Goal: Task Accomplishment & Management: Use online tool/utility

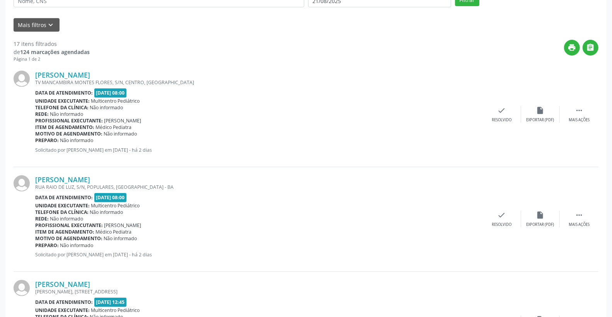
scroll to position [214, 0]
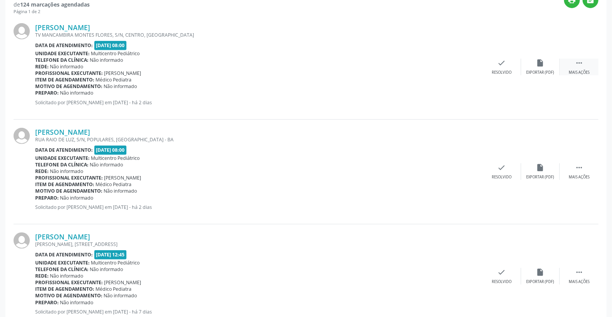
click at [582, 62] on icon "" at bounding box center [578, 63] width 8 height 8
click at [549, 63] on div "alarm_off Não compareceu" at bounding box center [540, 67] width 39 height 17
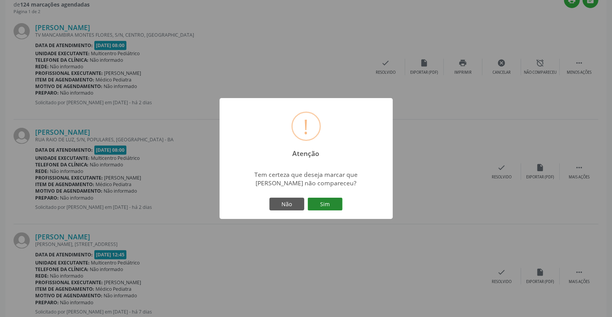
click at [318, 204] on button "Sim" at bounding box center [325, 204] width 35 height 13
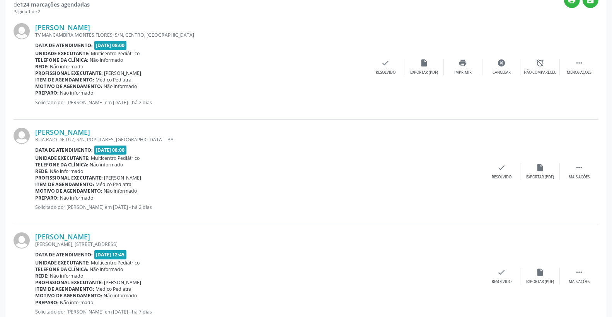
scroll to position [0, 0]
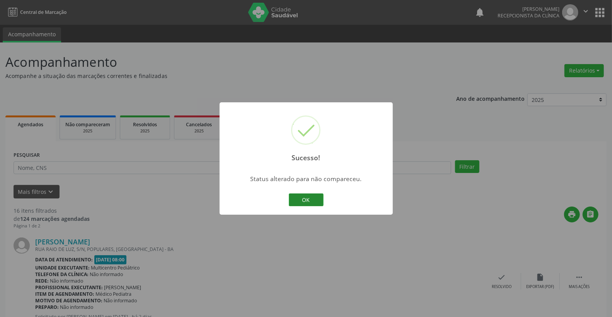
click at [314, 203] on button "OK" at bounding box center [306, 200] width 35 height 13
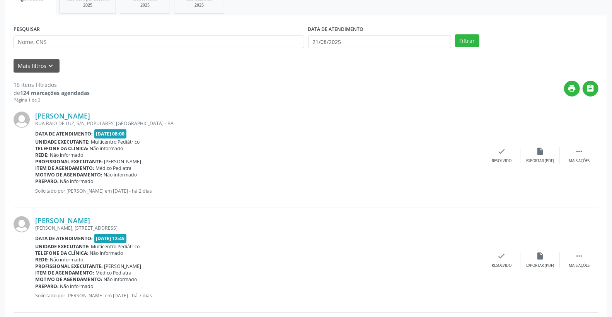
scroll to position [129, 0]
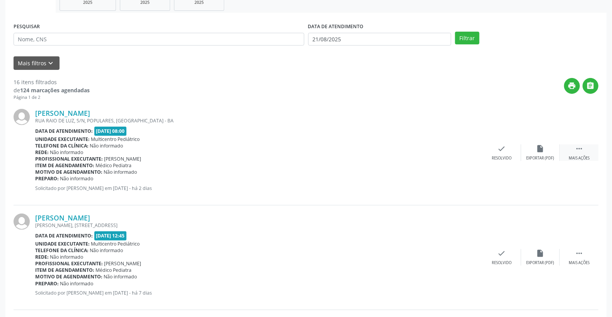
click at [587, 151] on div " Mais ações" at bounding box center [578, 152] width 39 height 17
click at [537, 146] on icon "alarm_off" at bounding box center [540, 148] width 8 height 8
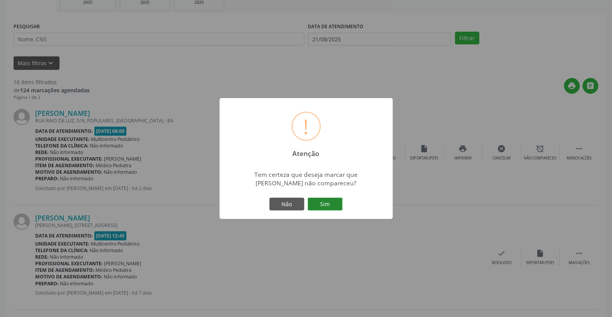
click at [317, 205] on button "Sim" at bounding box center [325, 204] width 35 height 13
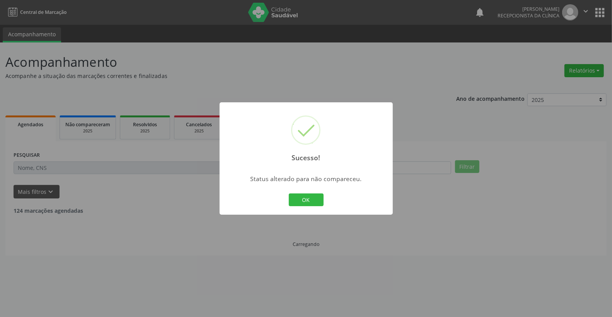
scroll to position [0, 0]
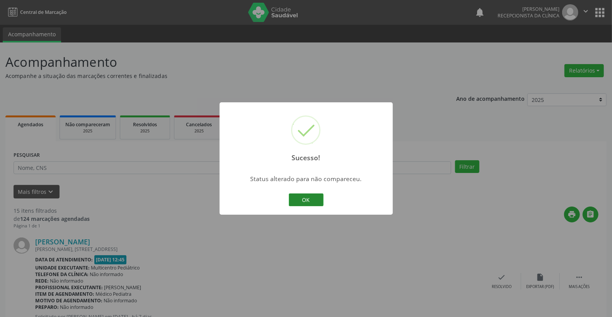
click at [315, 202] on button "OK" at bounding box center [306, 200] width 35 height 13
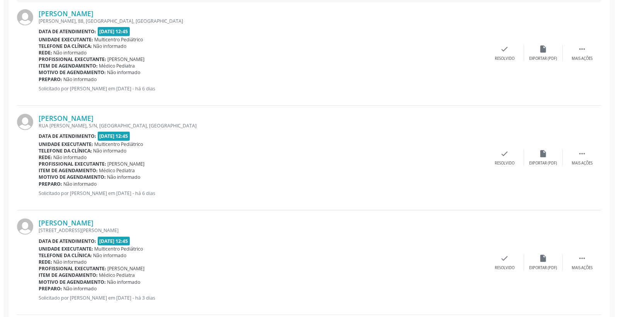
scroll to position [343, 0]
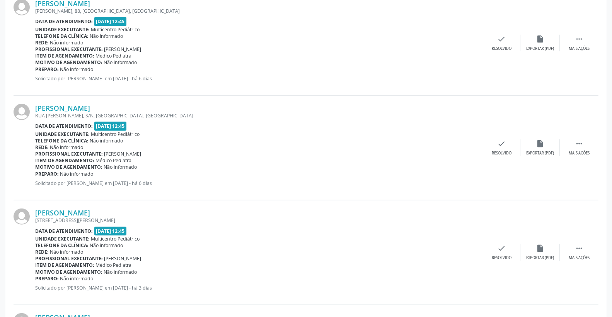
click at [501, 138] on div "[PERSON_NAME] [GEOGRAPHIC_DATA][PERSON_NAME], S/N, [GEOGRAPHIC_DATA], [GEOGRAPH…" at bounding box center [306, 148] width 584 height 105
click at [499, 148] on div "check Resolvido" at bounding box center [501, 147] width 39 height 17
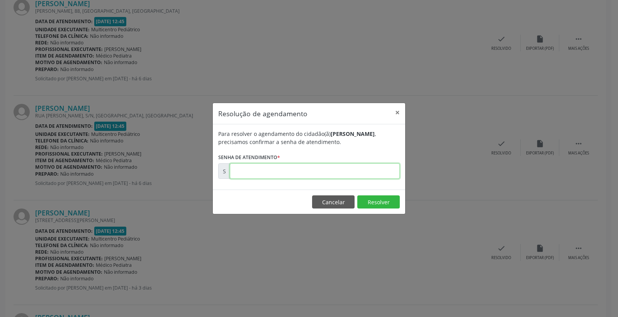
drag, startPoint x: 381, startPoint y: 170, endPoint x: 381, endPoint y: 165, distance: 5.4
click at [381, 170] on input "text" at bounding box center [315, 170] width 170 height 15
click at [372, 200] on button "Resolver" at bounding box center [378, 201] width 42 height 13
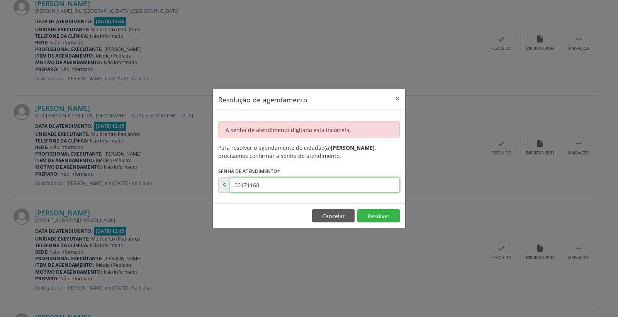
click at [250, 185] on input "00171168" at bounding box center [315, 184] width 170 height 15
type input "00172168"
click at [377, 213] on button "Resolver" at bounding box center [378, 215] width 42 height 13
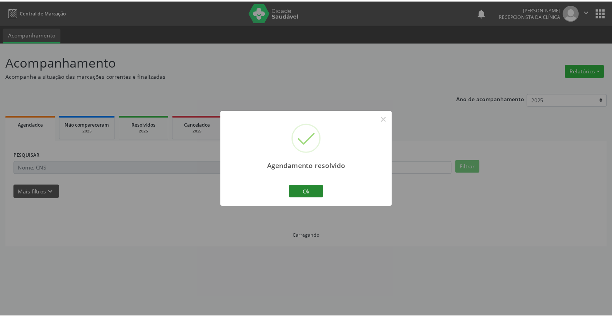
scroll to position [0, 0]
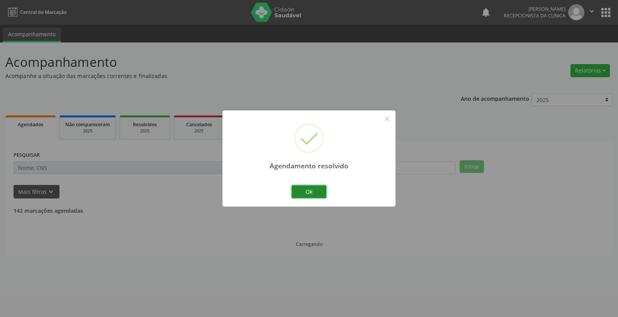
click at [306, 190] on button "Ok" at bounding box center [309, 191] width 35 height 13
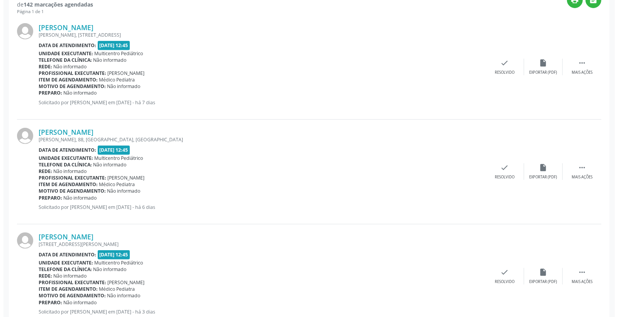
scroll to position [343, 0]
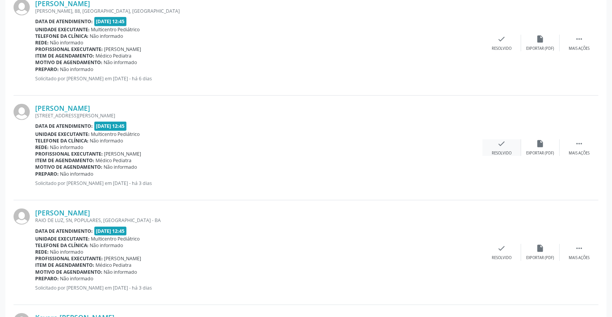
click at [501, 145] on icon "check" at bounding box center [501, 143] width 8 height 8
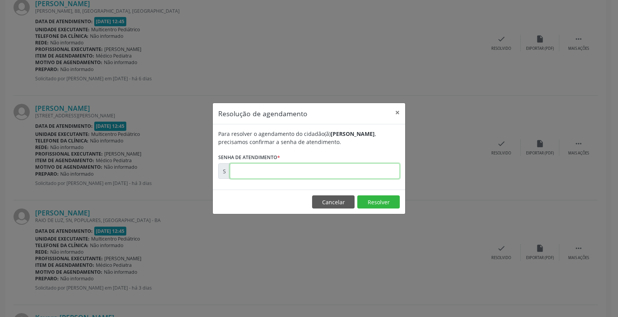
click at [372, 171] on input "text" at bounding box center [315, 170] width 170 height 15
type input "00172279"
click at [377, 200] on button "Resolver" at bounding box center [378, 201] width 42 height 13
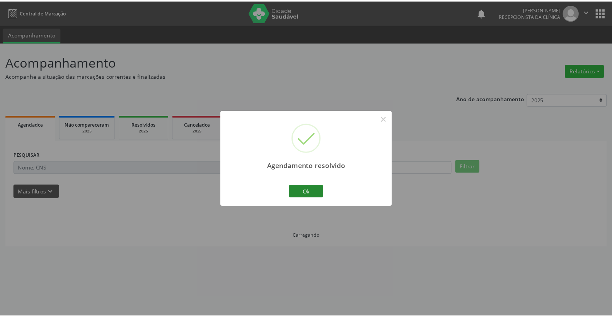
scroll to position [0, 0]
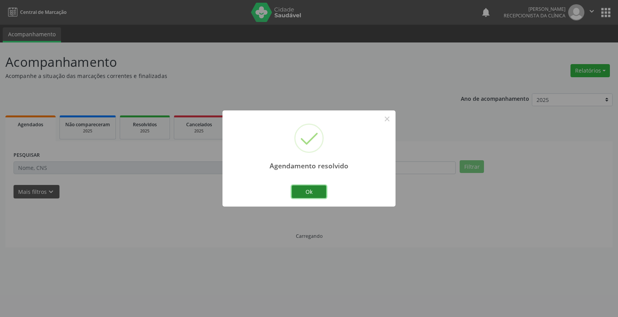
click at [319, 187] on button "Ok" at bounding box center [309, 191] width 35 height 13
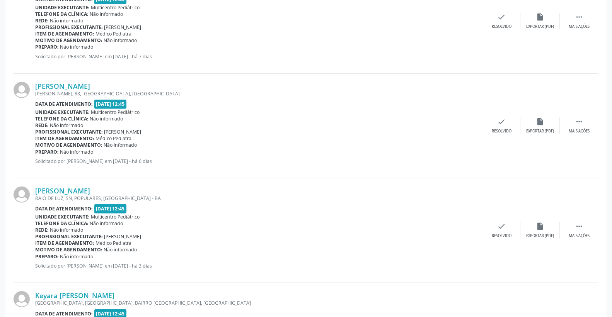
scroll to position [257, 0]
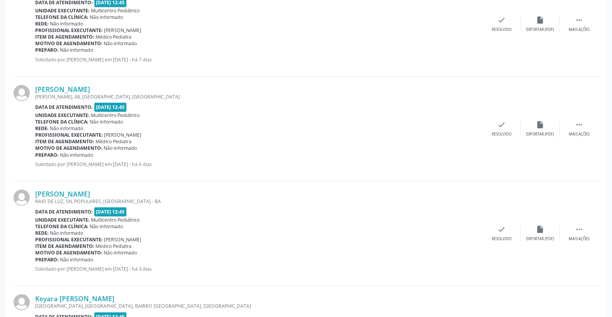
click at [496, 118] on div "[PERSON_NAME] [PERSON_NAME][STREET_ADDRESS] Data de atendimento: [DATE] 12:45 U…" at bounding box center [306, 129] width 584 height 105
click at [499, 122] on icon "check" at bounding box center [501, 125] width 8 height 8
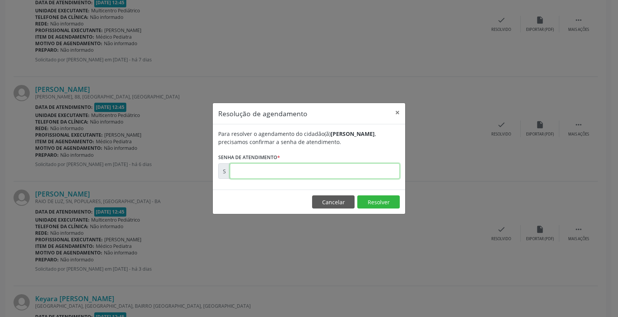
click at [388, 174] on input "text" at bounding box center [315, 170] width 170 height 15
click at [374, 206] on button "Resolver" at bounding box center [378, 201] width 42 height 13
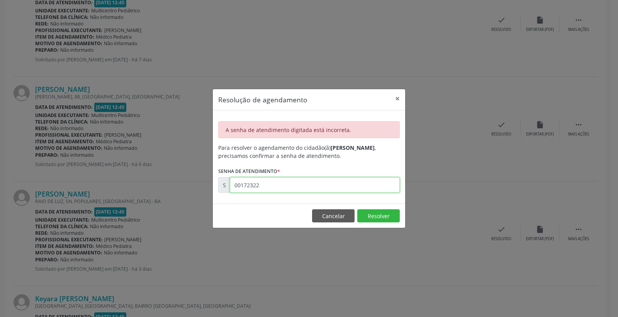
drag, startPoint x: 242, startPoint y: 187, endPoint x: 333, endPoint y: 185, distance: 91.6
click at [333, 185] on input "00172322" at bounding box center [315, 184] width 170 height 15
type input "00172322"
click at [373, 221] on button "Resolver" at bounding box center [378, 215] width 42 height 13
click at [277, 179] on input "00172322" at bounding box center [315, 184] width 170 height 15
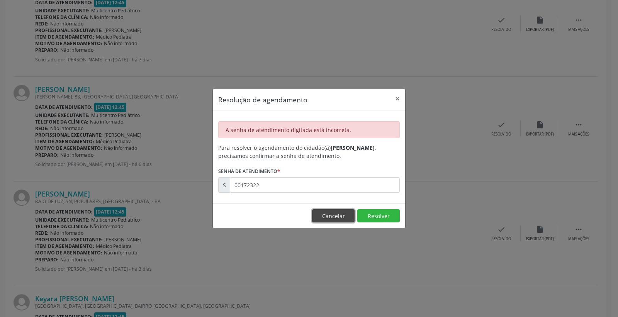
click at [334, 212] on button "Cancelar" at bounding box center [333, 215] width 42 height 13
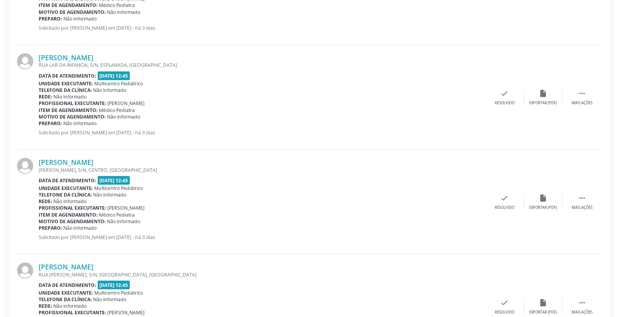
scroll to position [644, 0]
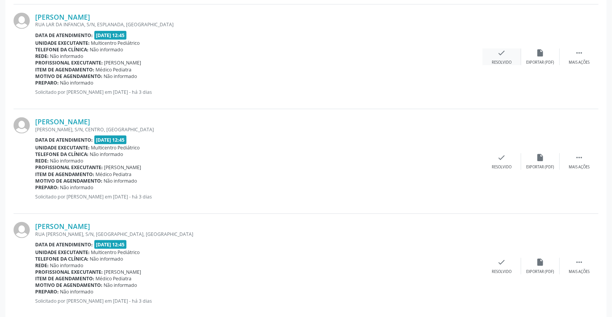
click at [505, 56] on icon "check" at bounding box center [501, 53] width 8 height 8
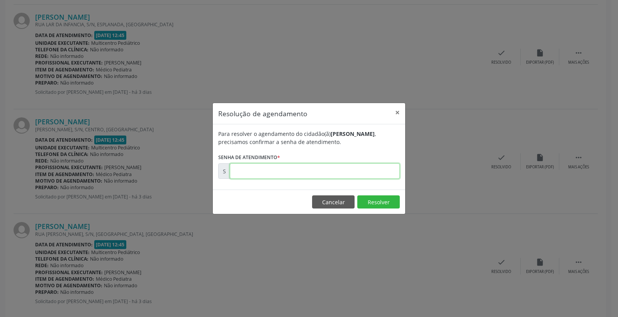
click at [381, 171] on input "text" at bounding box center [315, 170] width 170 height 15
type input "00172322"
click at [387, 204] on button "Resolver" at bounding box center [378, 201] width 42 height 13
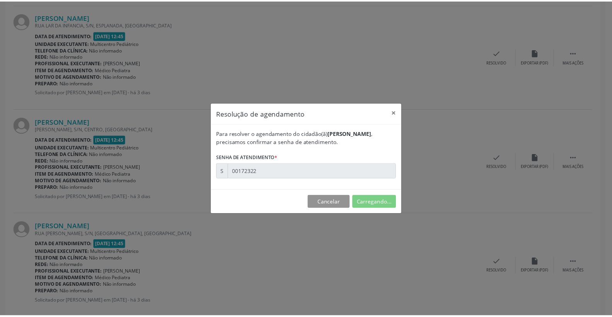
scroll to position [0, 0]
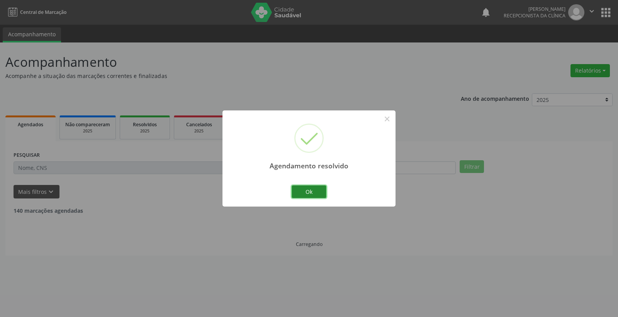
click at [306, 192] on button "Ok" at bounding box center [309, 191] width 35 height 13
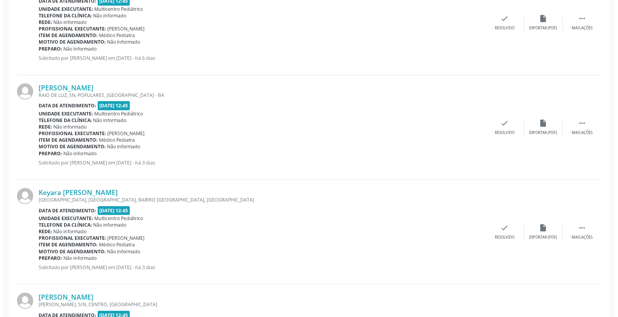
scroll to position [386, 0]
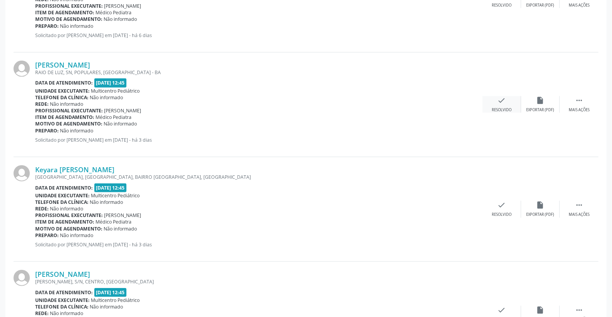
click at [507, 102] on div "check Resolvido" at bounding box center [501, 104] width 39 height 17
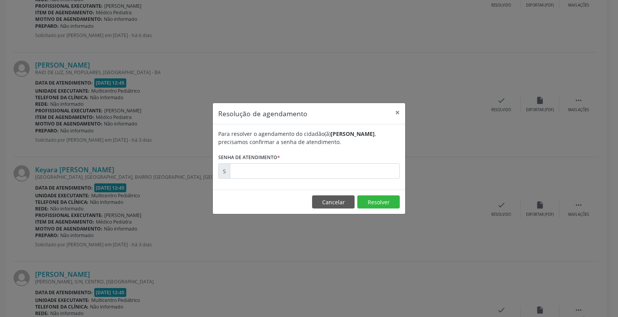
click at [385, 163] on form "Para resolver o agendamento do cidadão(ã) [PERSON_NAME] , precisamos confirmar …" at bounding box center [309, 154] width 182 height 49
click at [384, 165] on input "text" at bounding box center [315, 170] width 170 height 15
type input "00172309"
click at [385, 202] on button "Resolver" at bounding box center [378, 201] width 42 height 13
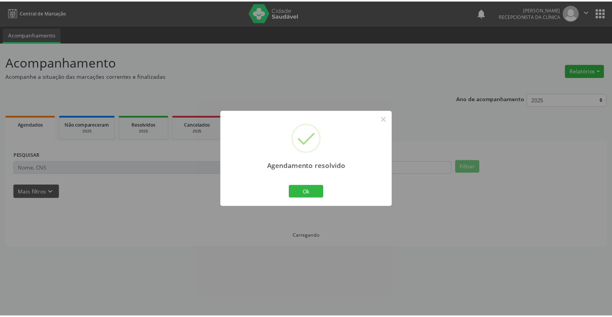
scroll to position [0, 0]
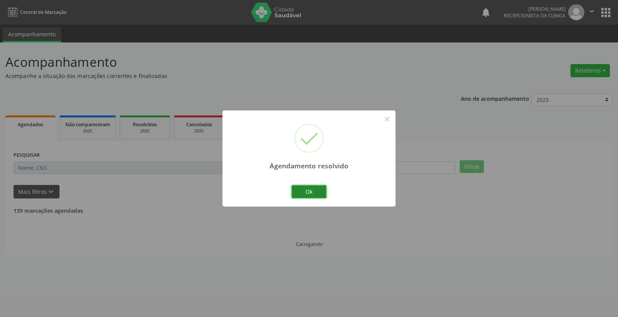
click at [319, 188] on button "Ok" at bounding box center [309, 191] width 35 height 13
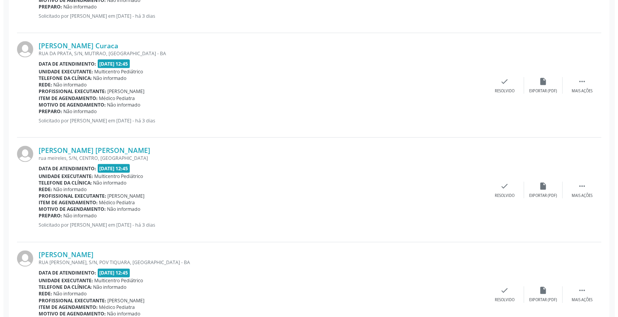
scroll to position [729, 0]
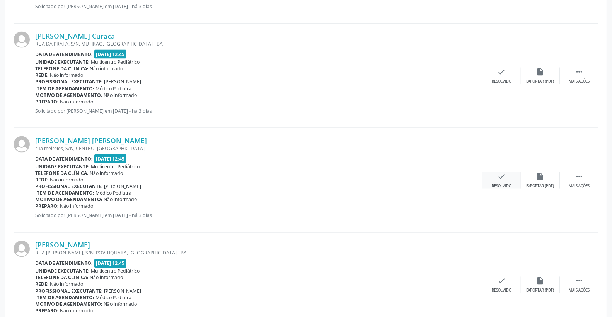
click at [503, 179] on icon "check" at bounding box center [501, 176] width 8 height 8
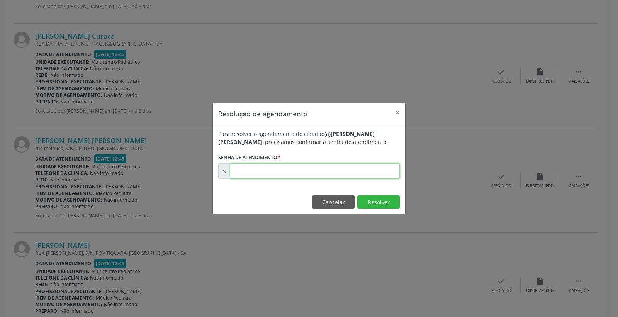
drag, startPoint x: 371, startPoint y: 167, endPoint x: 374, endPoint y: 177, distance: 10.0
click at [374, 176] on input "text" at bounding box center [315, 170] width 170 height 15
type input "00172343"
click at [371, 199] on button "Resolver" at bounding box center [378, 201] width 42 height 13
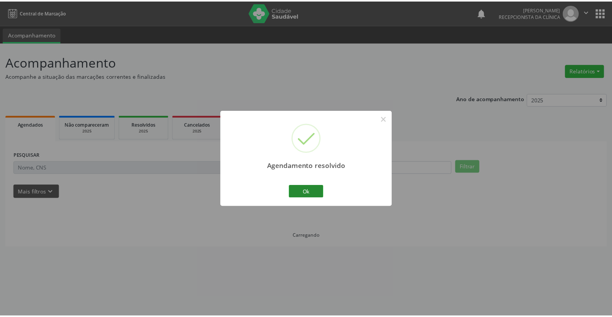
scroll to position [0, 0]
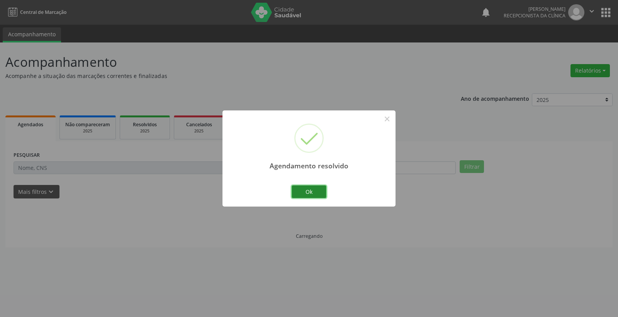
click at [309, 192] on button "Ok" at bounding box center [309, 191] width 35 height 13
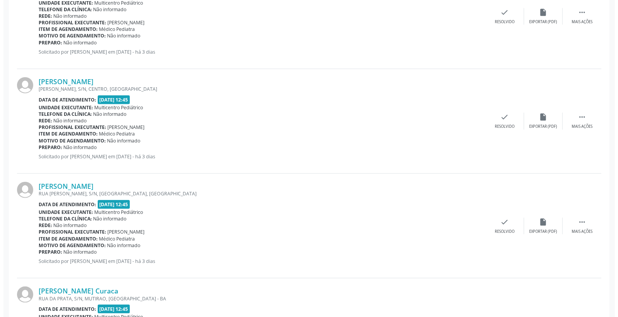
scroll to position [558, 0]
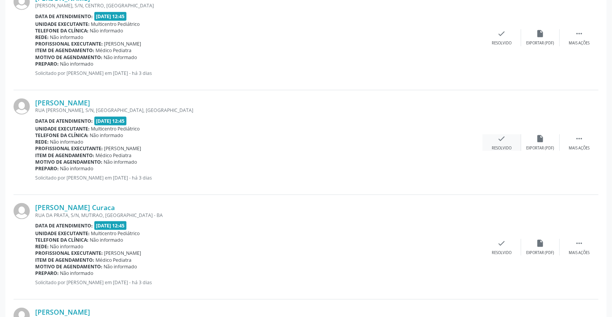
click at [509, 140] on div "check Resolvido" at bounding box center [501, 142] width 39 height 17
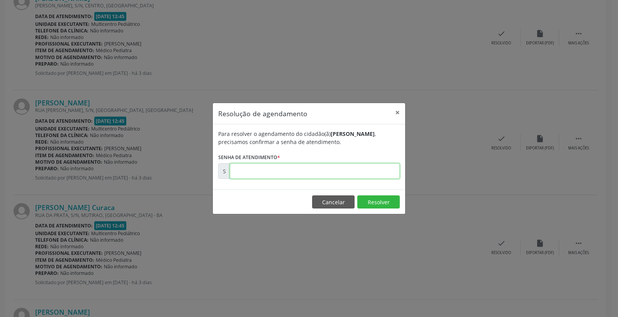
click at [361, 174] on input "text" at bounding box center [315, 170] width 170 height 15
type input "00172334"
click at [369, 200] on button "Resolver" at bounding box center [378, 201] width 42 height 13
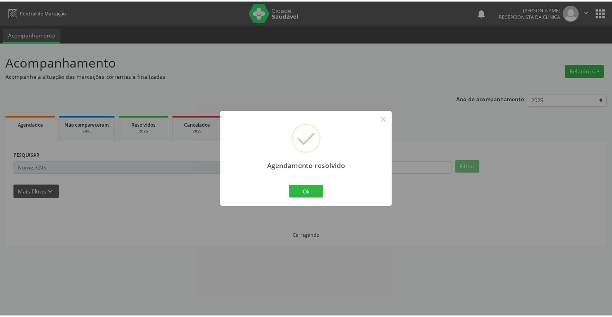
scroll to position [0, 0]
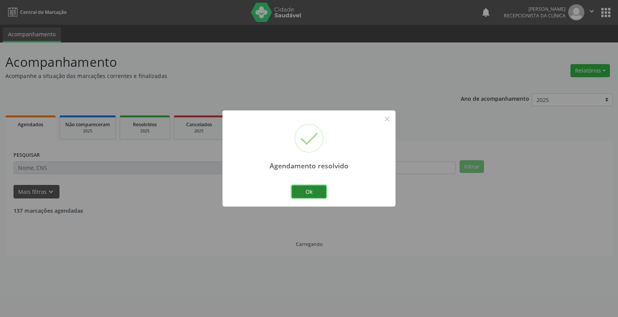
click at [314, 188] on button "Ok" at bounding box center [309, 191] width 35 height 13
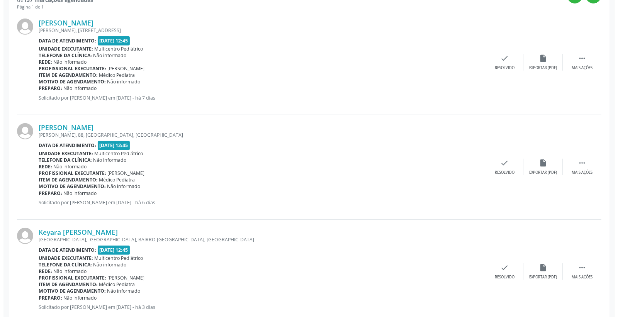
scroll to position [343, 0]
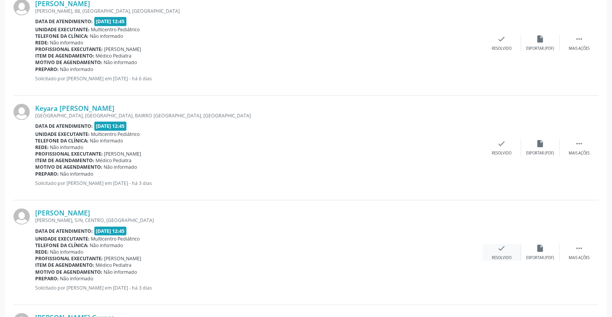
click at [503, 245] on icon "check" at bounding box center [501, 248] width 8 height 8
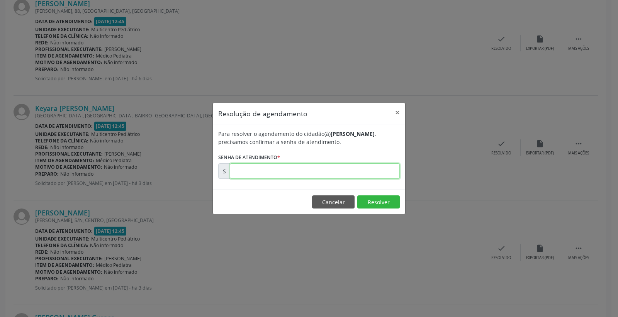
drag, startPoint x: 369, startPoint y: 170, endPoint x: 369, endPoint y: 175, distance: 4.3
click at [369, 175] on input "text" at bounding box center [315, 170] width 170 height 15
type input "00172331"
click at [392, 202] on button "Resolver" at bounding box center [378, 201] width 42 height 13
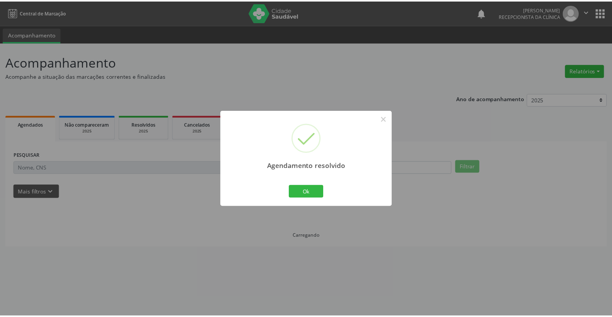
scroll to position [0, 0]
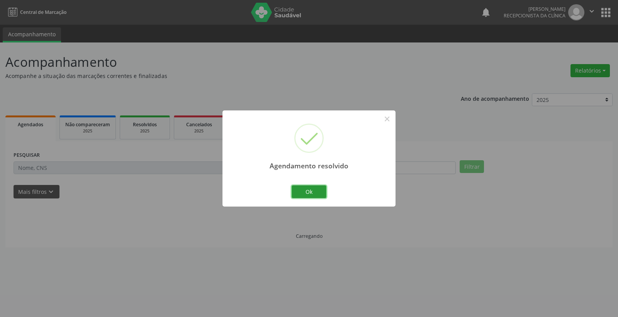
click at [306, 189] on button "Ok" at bounding box center [309, 191] width 35 height 13
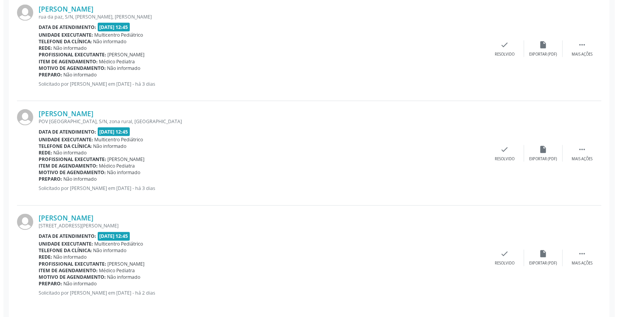
scroll to position [763, 0]
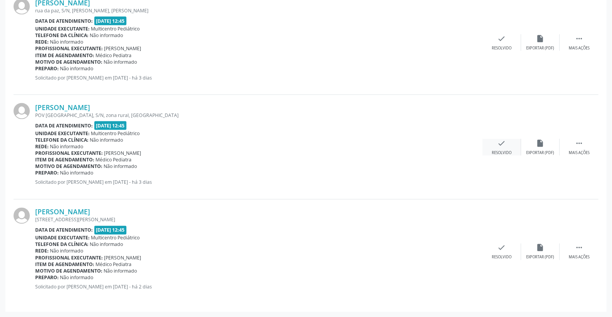
click at [502, 141] on icon "check" at bounding box center [501, 143] width 8 height 8
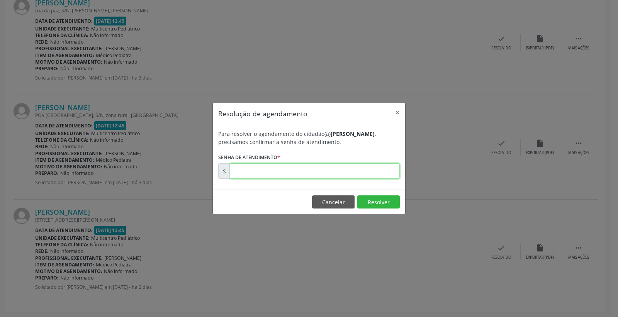
click at [340, 172] on input "text" at bounding box center [315, 170] width 170 height 15
type input "00172430"
click at [379, 202] on button "Resolver" at bounding box center [378, 201] width 42 height 13
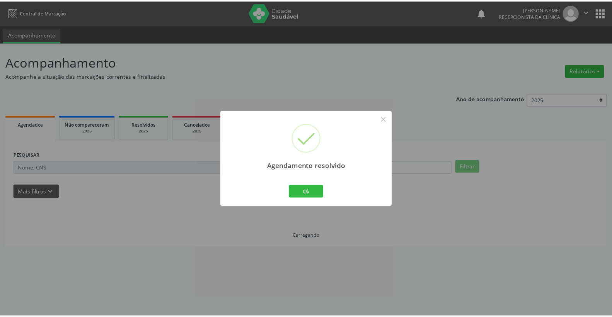
scroll to position [0, 0]
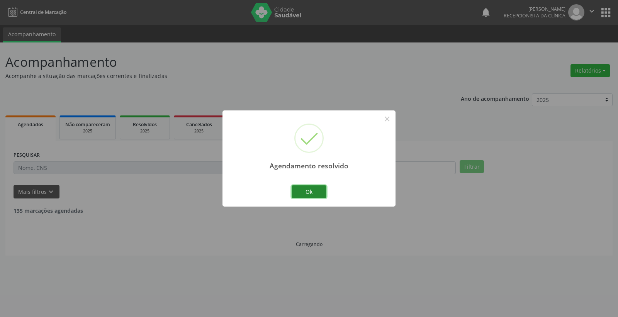
click at [320, 189] on button "Ok" at bounding box center [309, 191] width 35 height 13
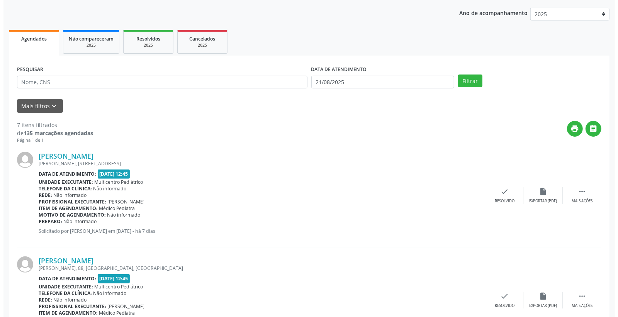
scroll to position [214, 0]
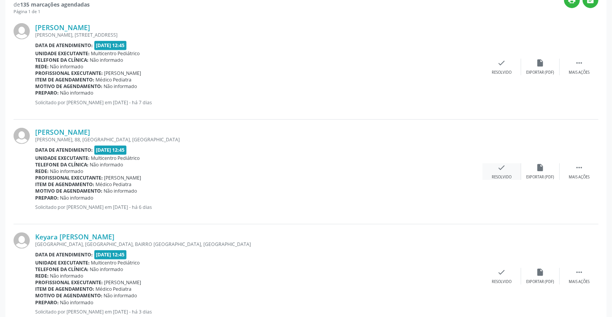
click at [508, 172] on div "check Resolvido" at bounding box center [501, 171] width 39 height 17
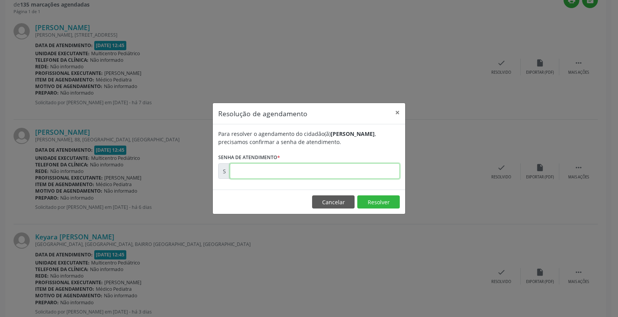
click at [368, 175] on input "text" at bounding box center [315, 170] width 170 height 15
type input "00172166"
click at [367, 204] on button "Resolver" at bounding box center [378, 201] width 42 height 13
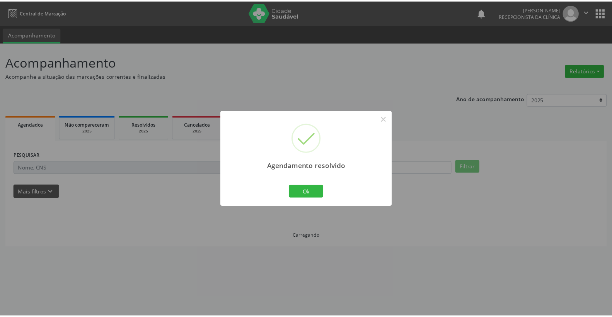
scroll to position [0, 0]
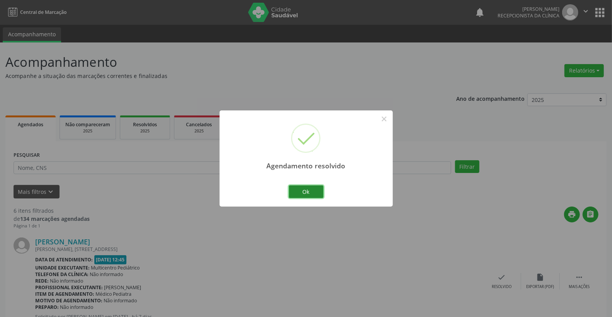
click at [304, 189] on button "Ok" at bounding box center [306, 191] width 35 height 13
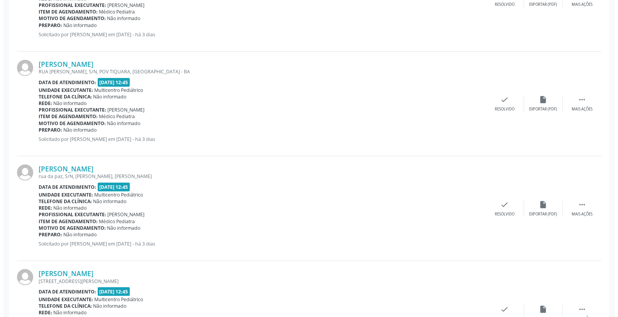
scroll to position [553, 0]
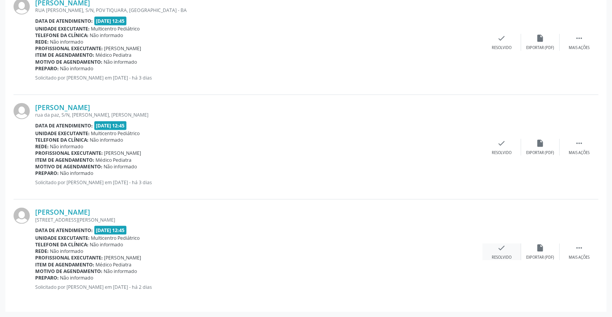
click at [507, 248] on div "check Resolvido" at bounding box center [501, 252] width 39 height 17
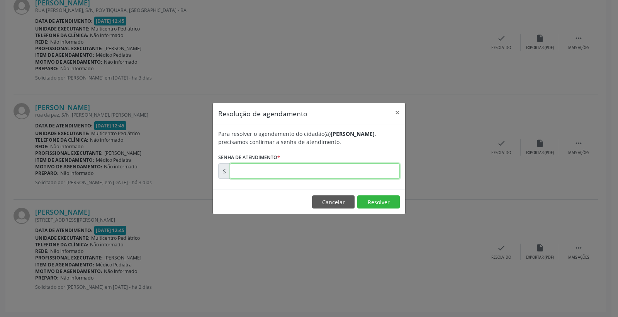
click at [360, 174] on input "text" at bounding box center [315, 170] width 170 height 15
type input "00172468"
click at [381, 203] on button "Resolver" at bounding box center [378, 201] width 42 height 13
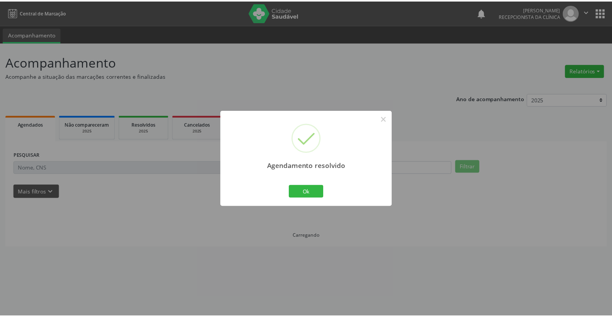
scroll to position [0, 0]
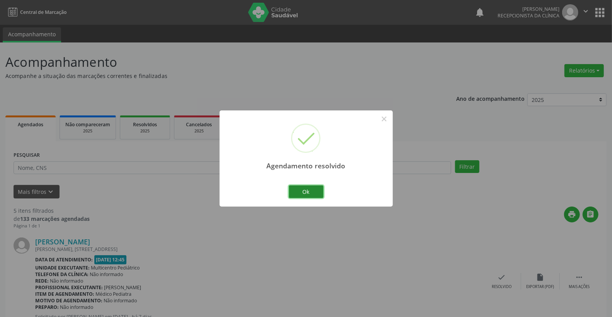
click at [297, 194] on button "Ok" at bounding box center [306, 191] width 35 height 13
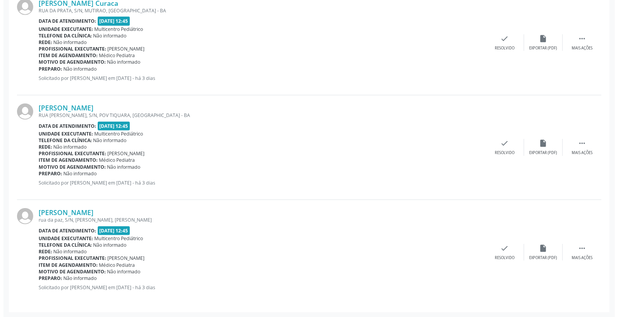
scroll to position [449, 0]
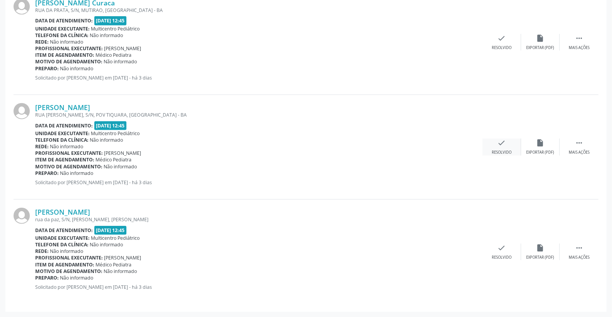
click at [504, 144] on icon "check" at bounding box center [501, 143] width 8 height 8
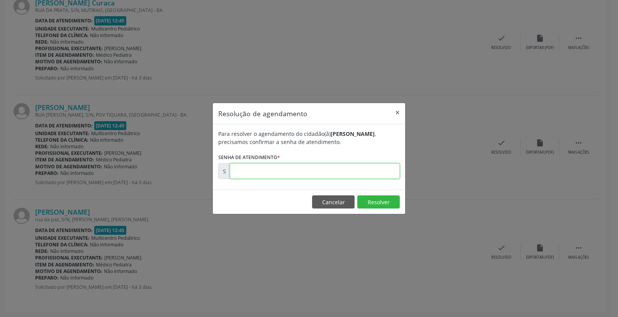
click at [379, 170] on input "text" at bounding box center [315, 170] width 170 height 15
type input "00172346"
click at [382, 200] on button "Resolver" at bounding box center [378, 201] width 42 height 13
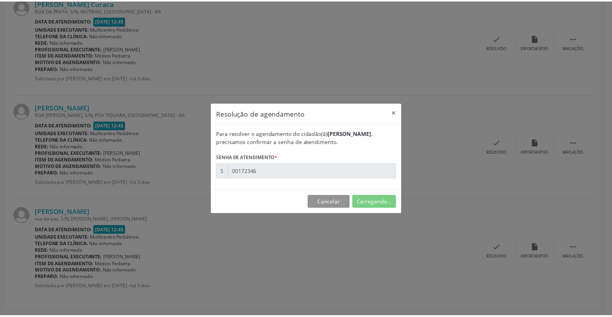
scroll to position [0, 0]
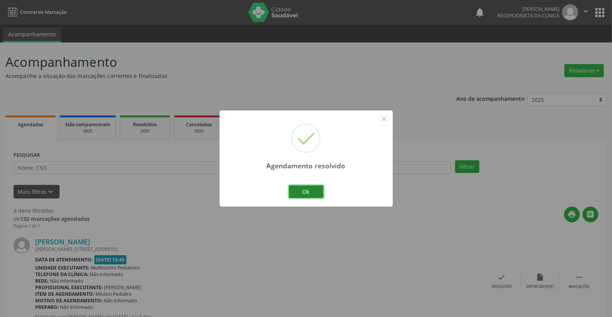
click at [317, 188] on button "Ok" at bounding box center [306, 191] width 35 height 13
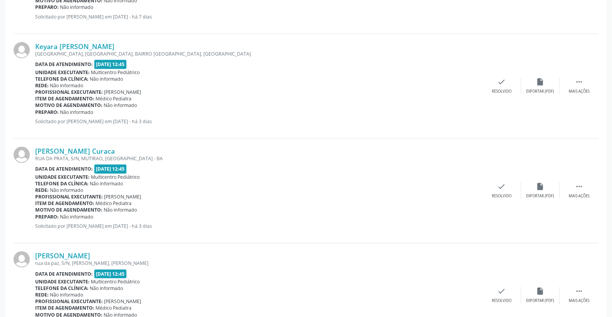
scroll to position [344, 0]
